Goal: Information Seeking & Learning: Learn about a topic

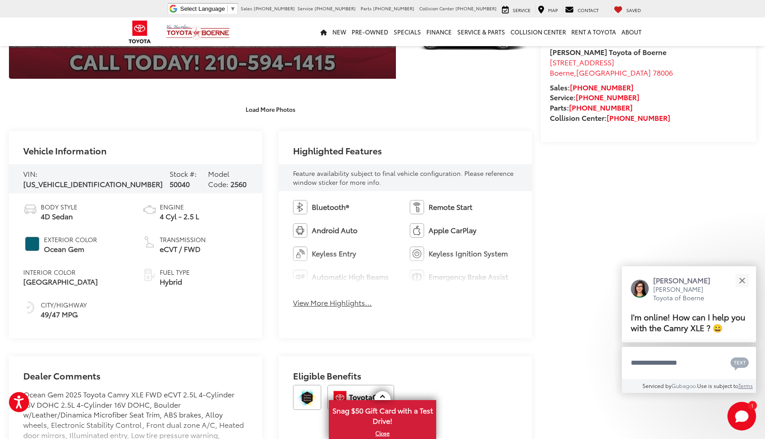
scroll to position [296, 0]
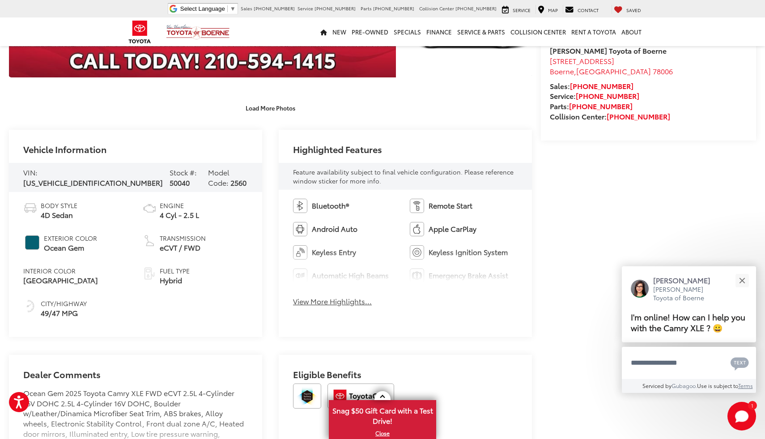
click at [317, 303] on button "View More Highlights..." at bounding box center [332, 301] width 79 height 10
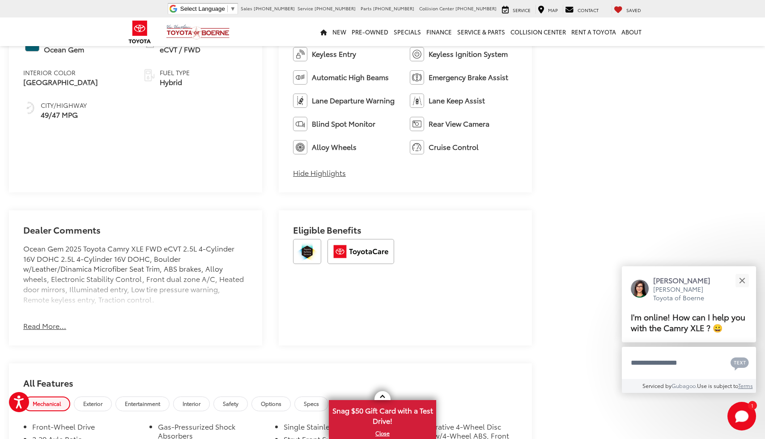
scroll to position [497, 0]
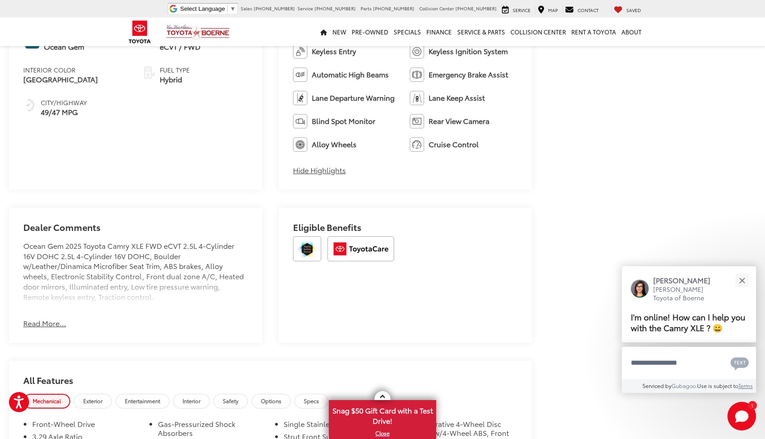
click at [48, 325] on button "Read More..." at bounding box center [44, 323] width 43 height 10
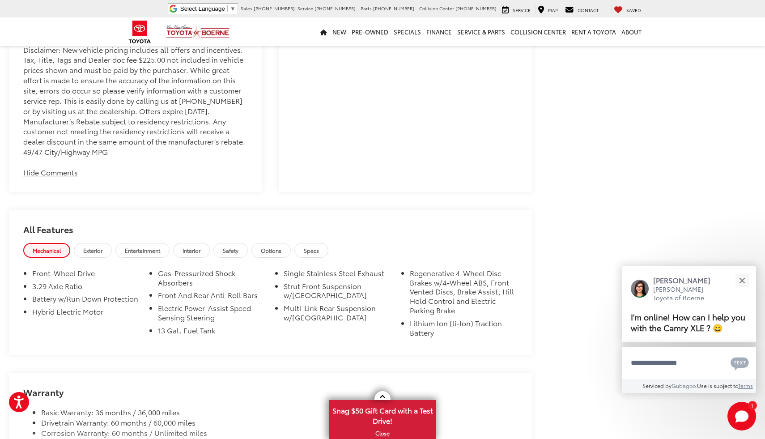
scroll to position [767, 0]
click at [232, 249] on span "Safety" at bounding box center [231, 248] width 16 height 8
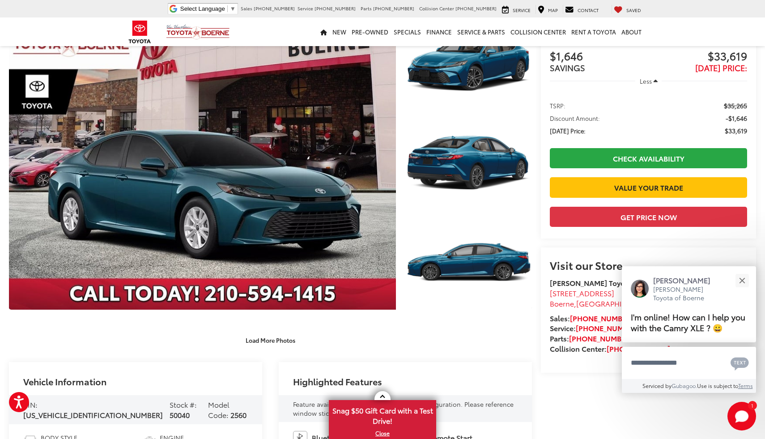
scroll to position [0, 0]
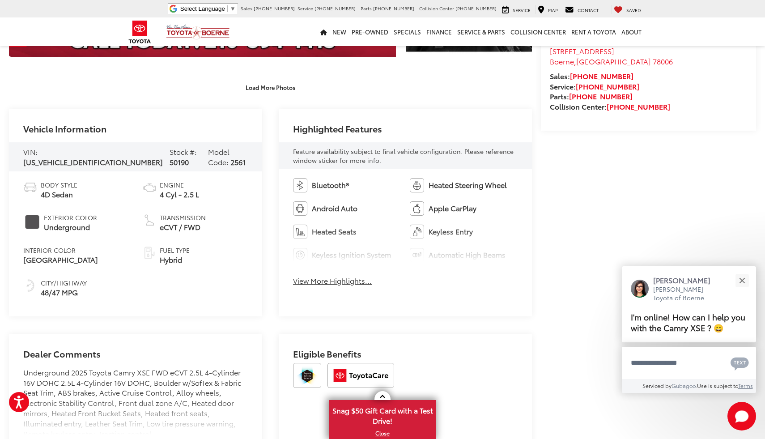
scroll to position [317, 0]
click at [334, 283] on button "View More Highlights..." at bounding box center [332, 280] width 79 height 10
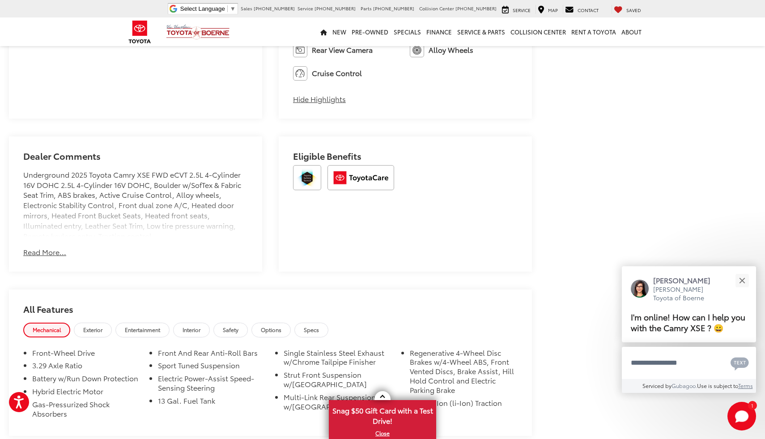
scroll to position [592, 0]
click at [37, 253] on button "Read More..." at bounding box center [44, 251] width 43 height 10
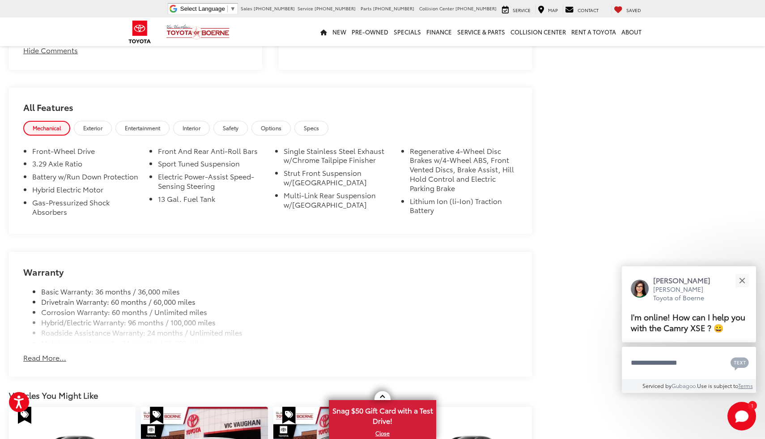
scroll to position [927, 0]
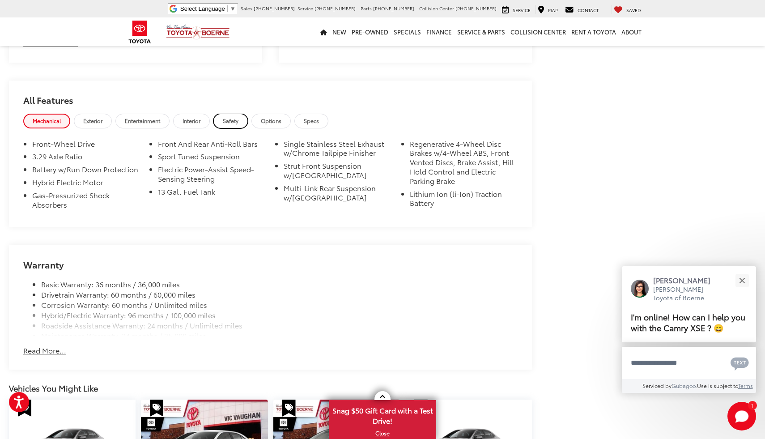
click at [230, 120] on span "Safety" at bounding box center [231, 121] width 16 height 8
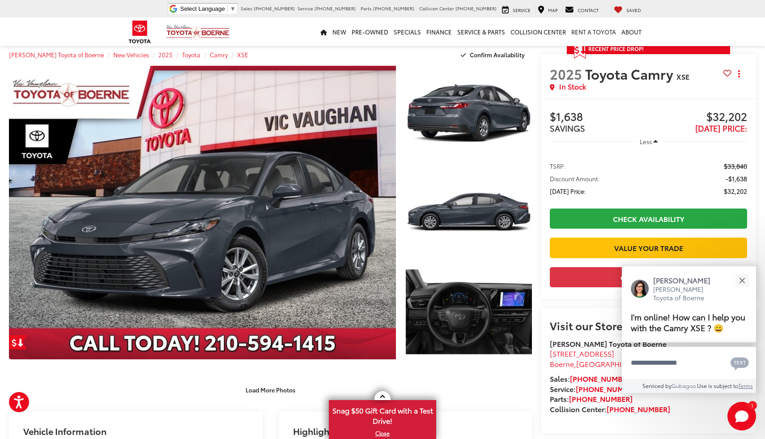
scroll to position [0, 0]
